Goal: Use online tool/utility: Utilize a website feature to perform a specific function

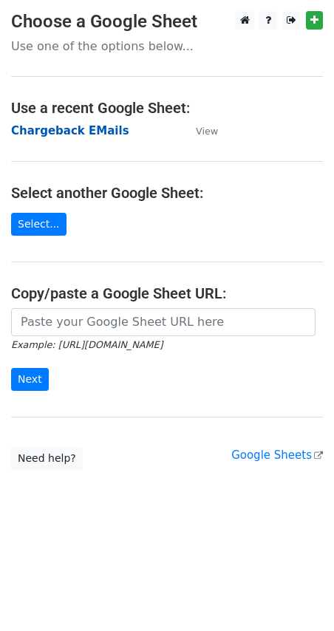
click at [64, 129] on strong "Chargeback EMails" at bounding box center [70, 130] width 118 height 13
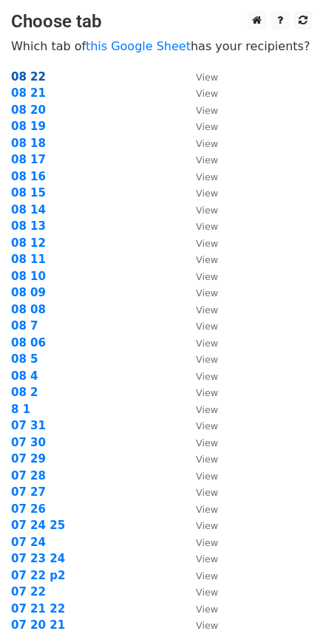
click at [35, 78] on strong "08 22" at bounding box center [28, 76] width 35 height 13
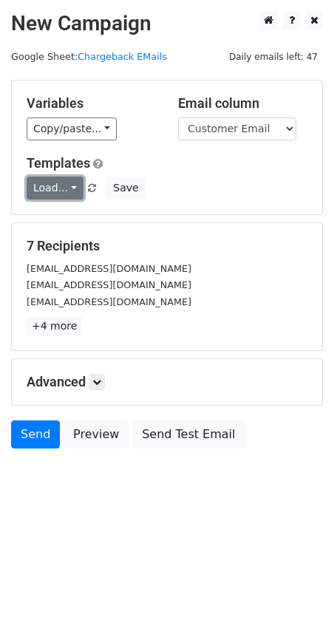
click at [67, 189] on link "Load..." at bounding box center [55, 188] width 57 height 23
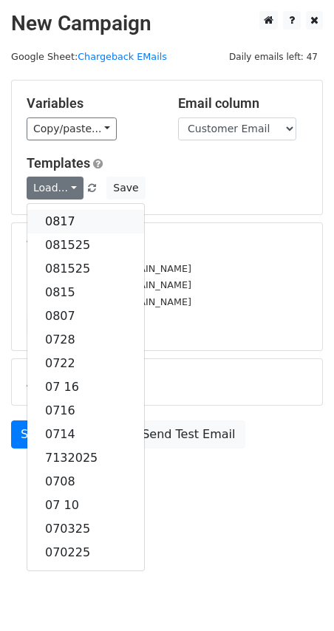
click at [75, 216] on link "0817" at bounding box center [85, 222] width 117 height 24
